Goal: Book appointment/travel/reservation

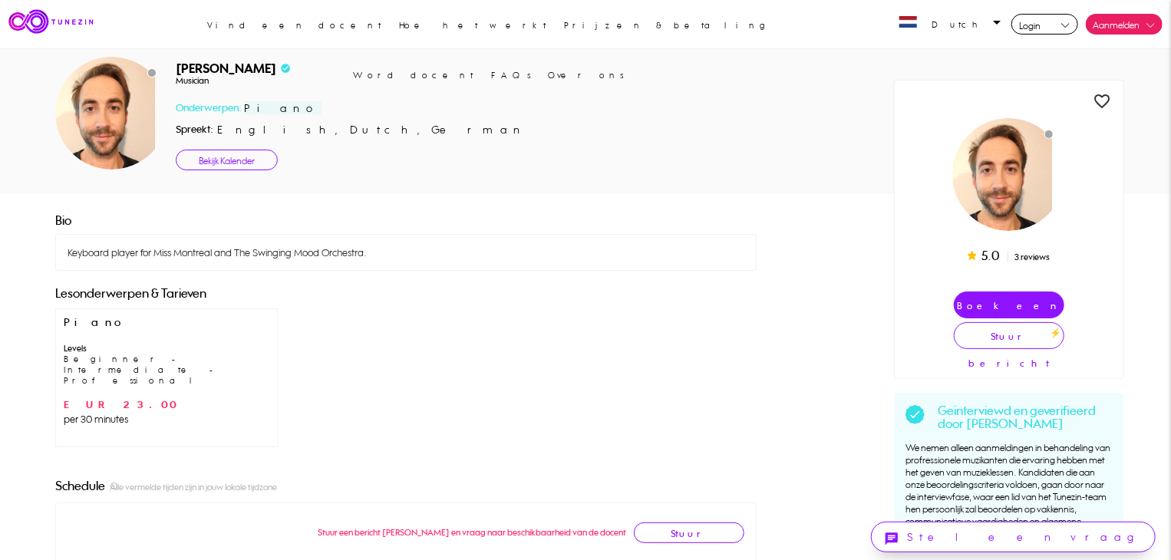
scroll to position [1, 0]
click at [208, 152] on link "Bekijk Kalender" at bounding box center [227, 159] width 102 height 21
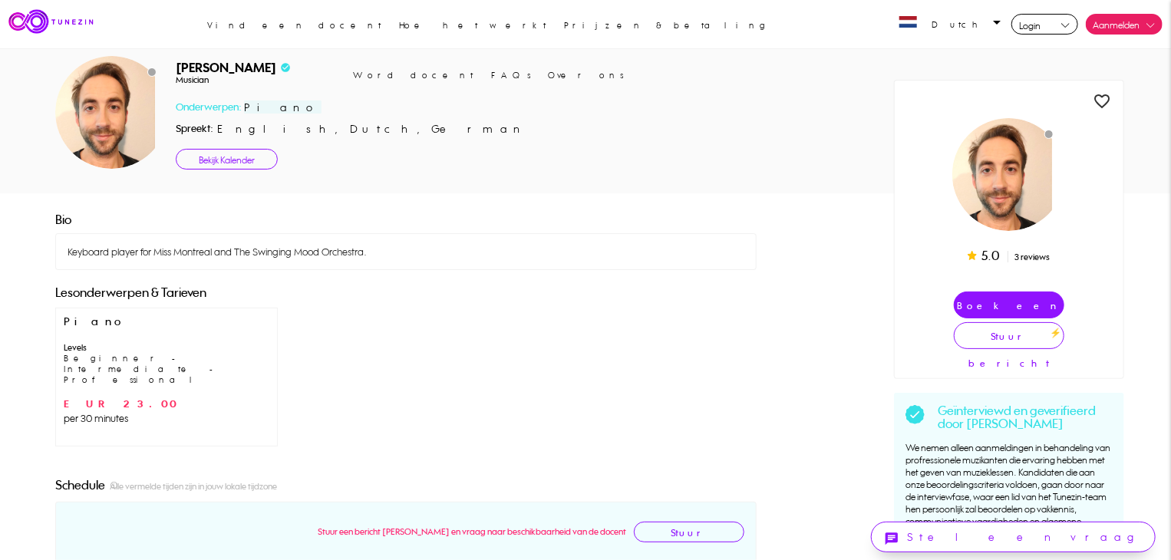
scroll to position [379, 0]
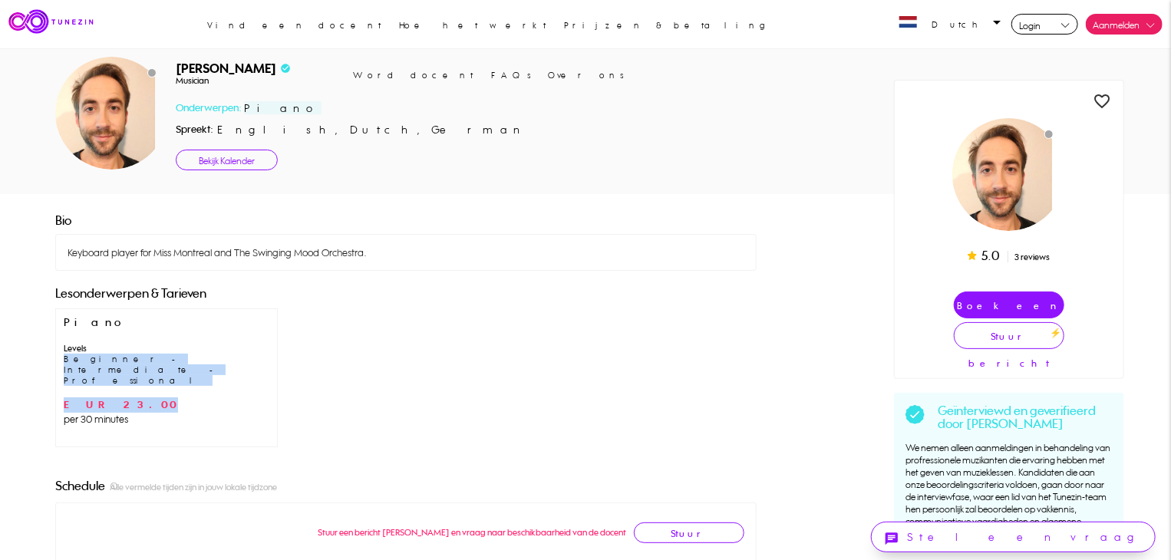
drag, startPoint x: 190, startPoint y: 344, endPoint x: 166, endPoint y: 372, distance: 37.0
click at [166, 372] on div "Piano Levels Beginner - Intermediate - Professional EUR 23.00 per 30 minutes" at bounding box center [166, 377] width 222 height 139
click at [169, 397] on span "EUR 23.00" at bounding box center [166, 404] width 205 height 15
drag, startPoint x: 83, startPoint y: 382, endPoint x: 101, endPoint y: 375, distance: 18.9
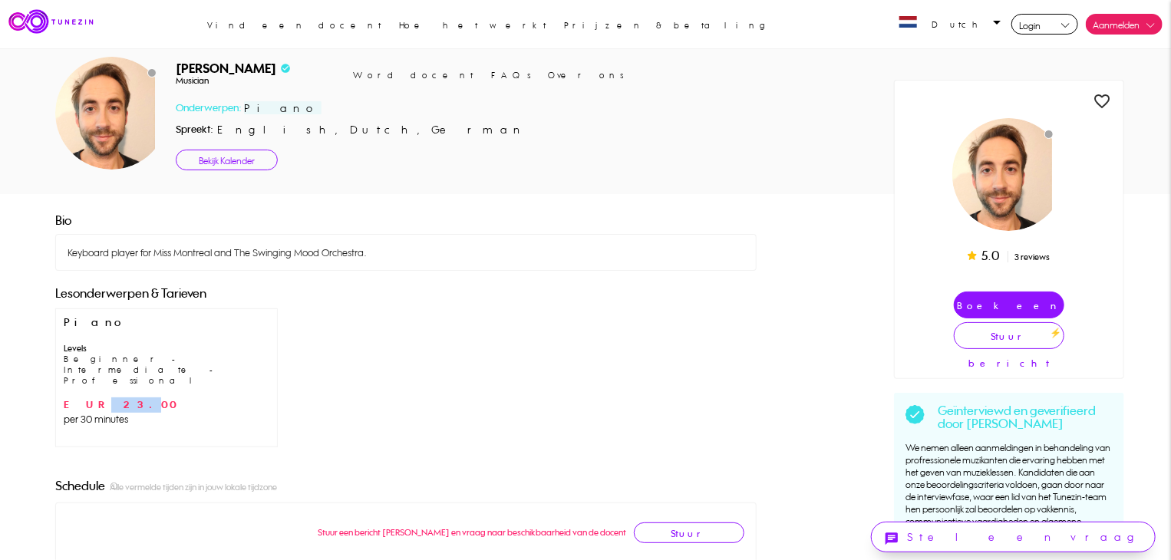
click at [101, 397] on span "EUR 23.00" at bounding box center [166, 404] width 205 height 15
click at [109, 397] on span "EUR 23.00" at bounding box center [166, 404] width 205 height 15
